Goal: Transaction & Acquisition: Purchase product/service

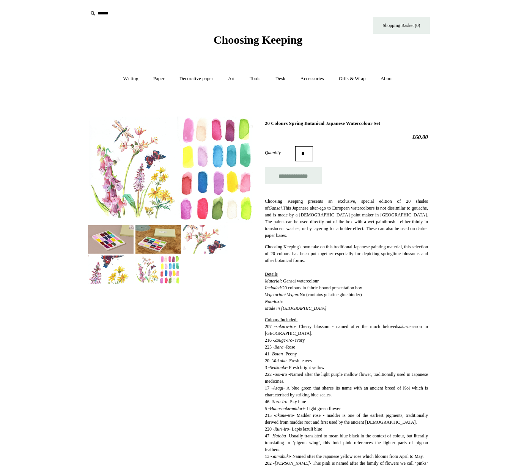
drag, startPoint x: 233, startPoint y: 81, endPoint x: 227, endPoint y: 89, distance: 10.3
click at [233, 81] on link "Art +" at bounding box center [231, 79] width 20 height 20
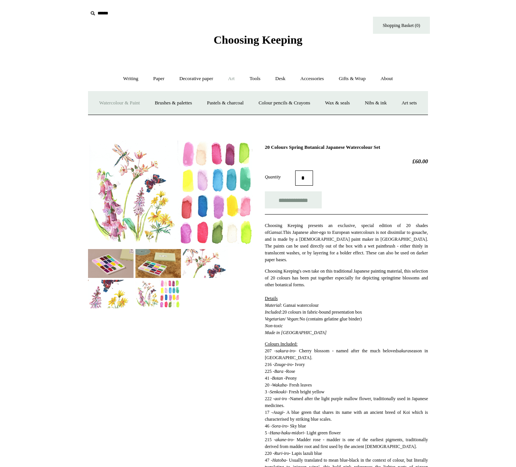
click at [144, 104] on link "Watercolour & Paint" at bounding box center [119, 103] width 54 height 20
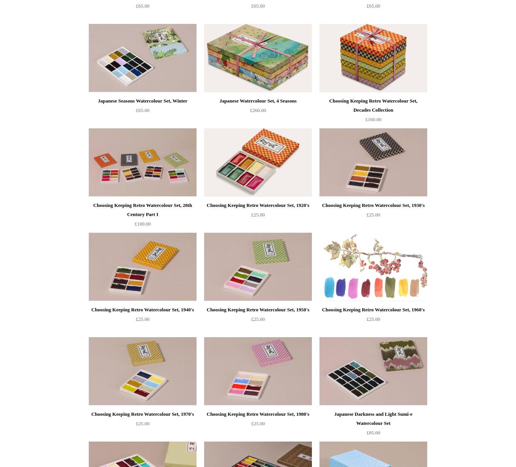
scroll to position [181, 0]
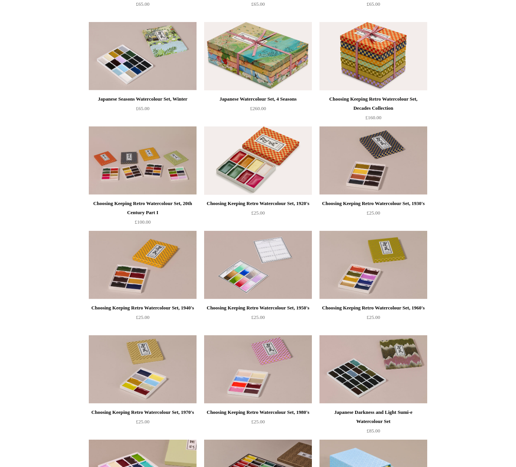
click at [272, 259] on img at bounding box center [258, 265] width 108 height 68
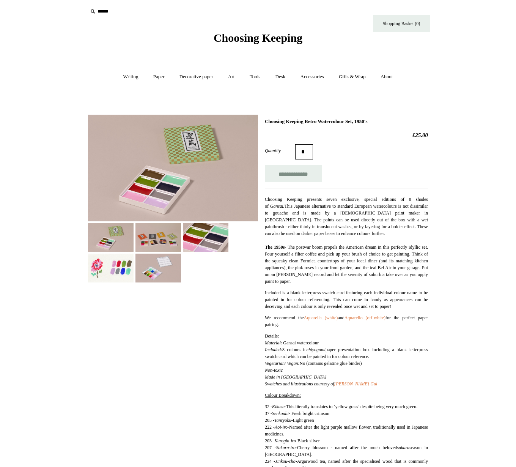
scroll to position [0, 0]
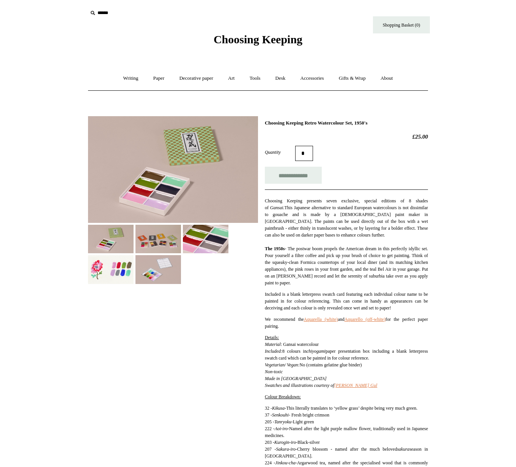
click at [126, 269] on img at bounding box center [111, 269] width 46 height 28
